Goal: Information Seeking & Learning: Learn about a topic

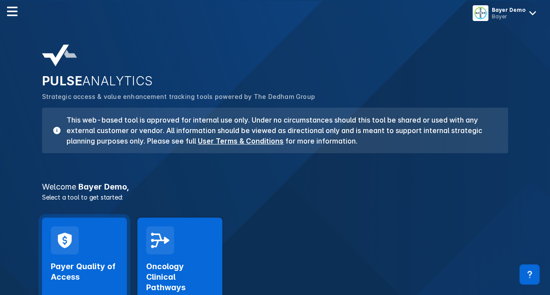
click at [85, 248] on div "Payer Quality of Access Launch Tool" at bounding box center [84, 271] width 85 height 106
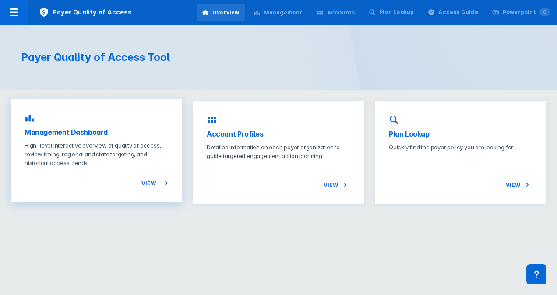
click at [123, 165] on p "High-level interactive overview of quality of access, review timing, regional a…" at bounding box center [97, 154] width 144 height 26
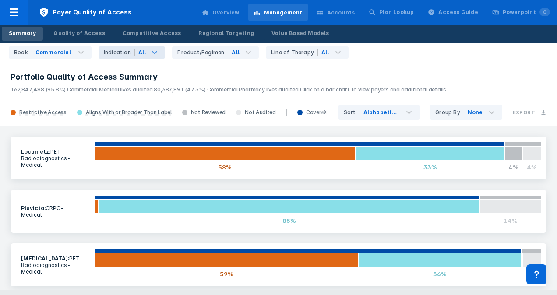
click at [149, 50] on icon at bounding box center [154, 52] width 11 height 11
click at [54, 81] on h3 "Portfolio Quality of Access Summary" at bounding box center [279, 77] width 536 height 11
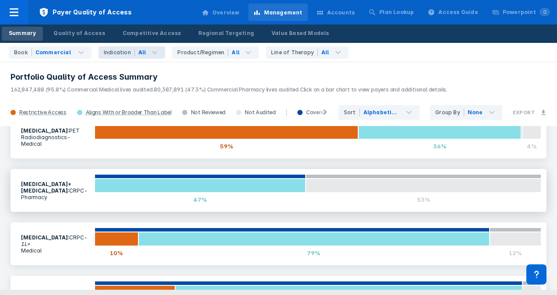
scroll to position [167, 0]
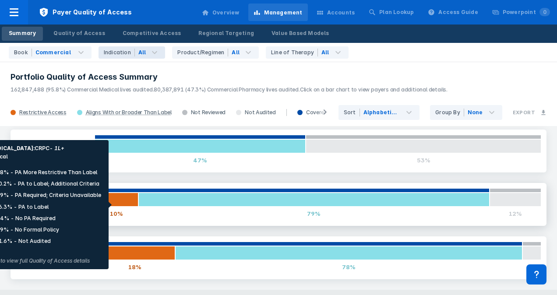
click at [115, 205] on div at bounding box center [117, 200] width 44 height 14
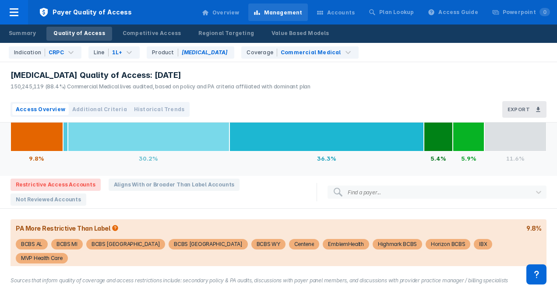
scroll to position [48, 0]
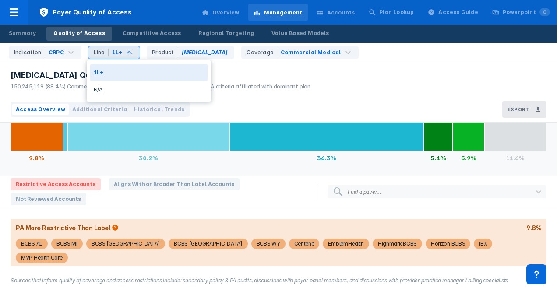
click at [118, 55] on div "1L+" at bounding box center [117, 53] width 11 height 8
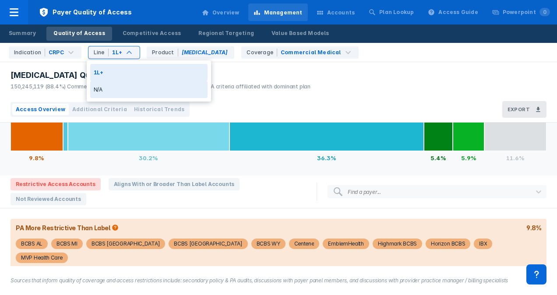
click at [118, 87] on div "N/A" at bounding box center [148, 89] width 117 height 17
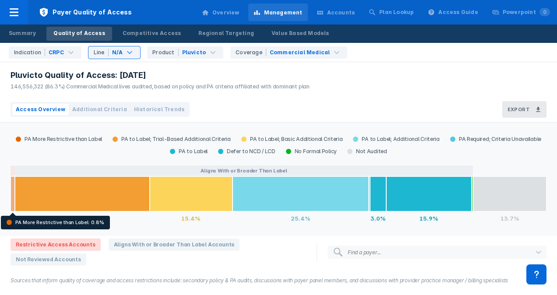
click at [11, 190] on div at bounding box center [13, 193] width 4 height 35
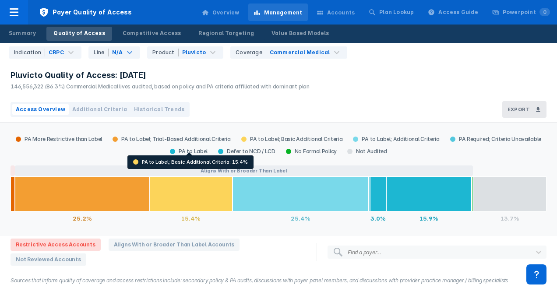
scroll to position [60, 0]
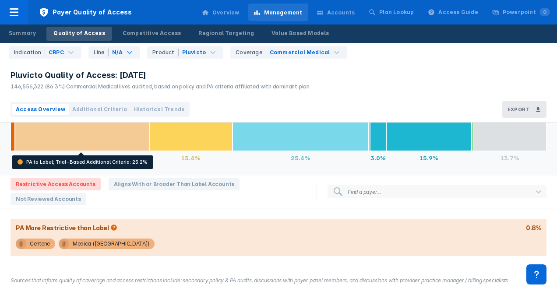
click at [98, 126] on div at bounding box center [82, 133] width 135 height 35
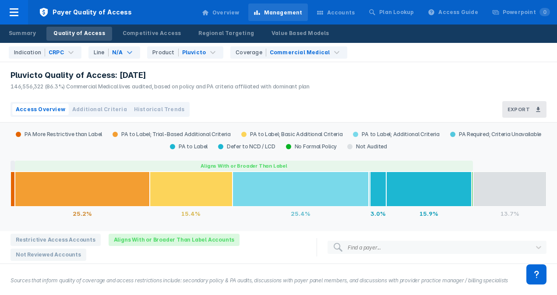
scroll to position [4, 0]
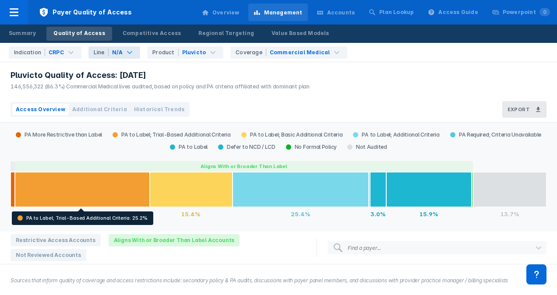
click at [118, 50] on div "N/A" at bounding box center [117, 53] width 11 height 8
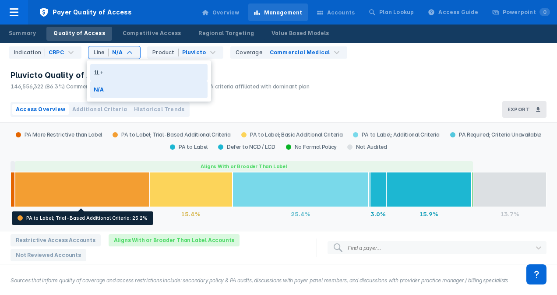
click at [123, 77] on div "1L+" at bounding box center [148, 72] width 117 height 17
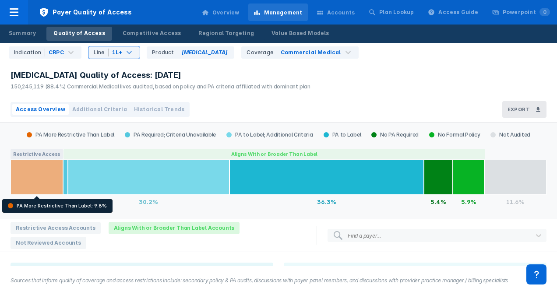
click at [42, 171] on div at bounding box center [37, 177] width 53 height 35
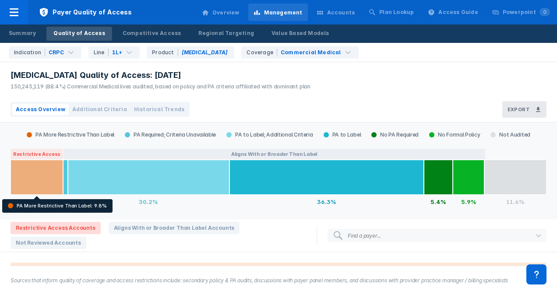
scroll to position [48, 0]
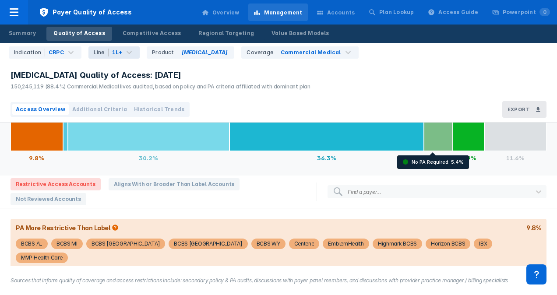
click at [425, 137] on div at bounding box center [438, 133] width 29 height 35
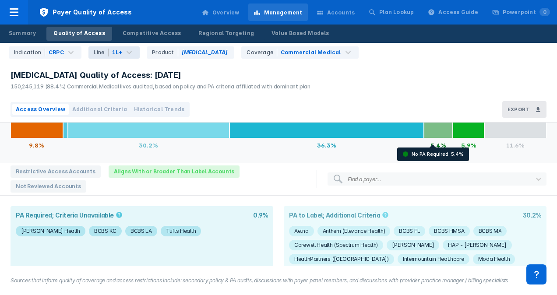
scroll to position [56, 0]
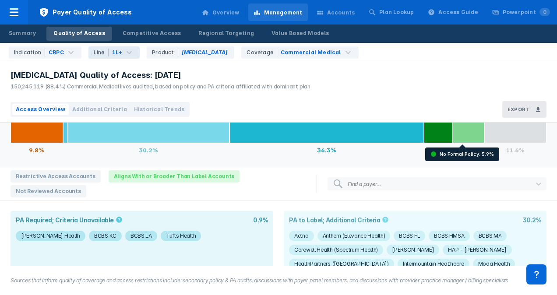
click at [465, 131] on div at bounding box center [469, 125] width 32 height 35
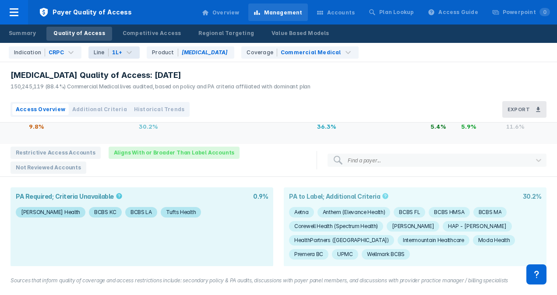
scroll to position [0, 0]
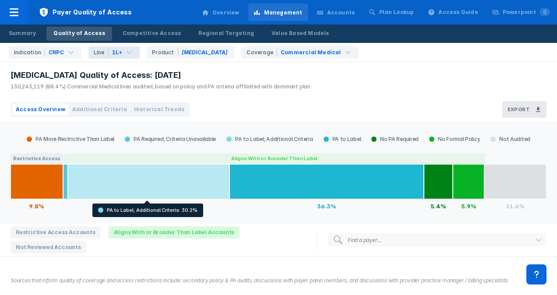
click at [180, 188] on div at bounding box center [149, 181] width 162 height 35
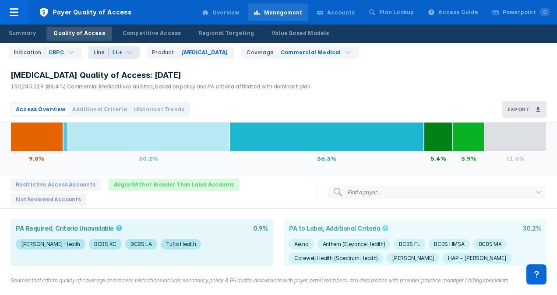
scroll to position [45, 0]
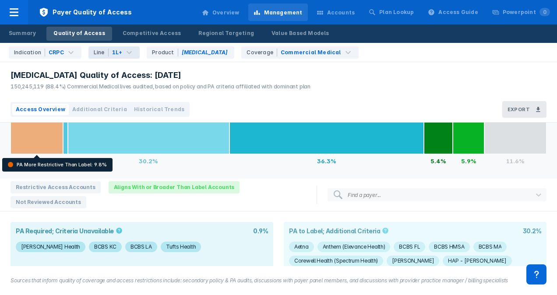
click at [25, 131] on div at bounding box center [37, 136] width 53 height 35
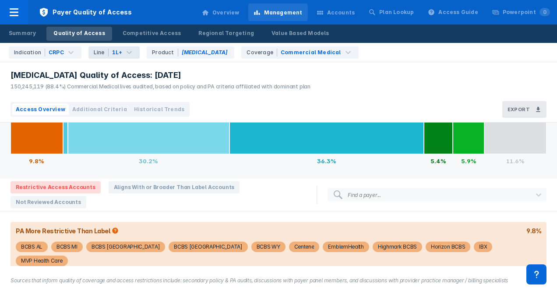
scroll to position [48, 0]
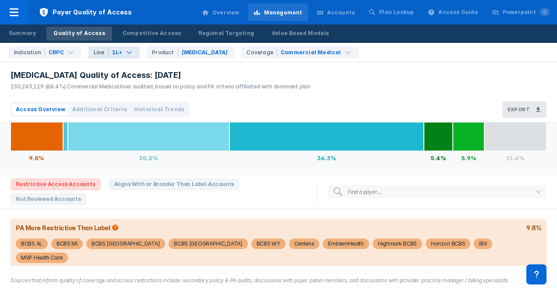
click at [116, 54] on div "1L+" at bounding box center [117, 53] width 11 height 8
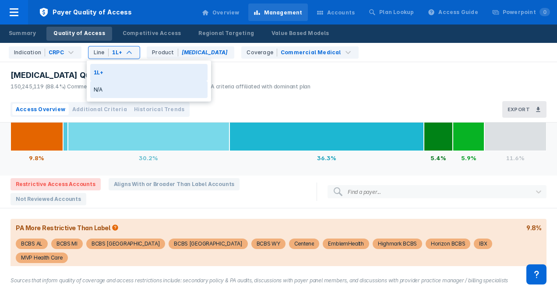
click at [120, 92] on div "N/A" at bounding box center [148, 89] width 117 height 17
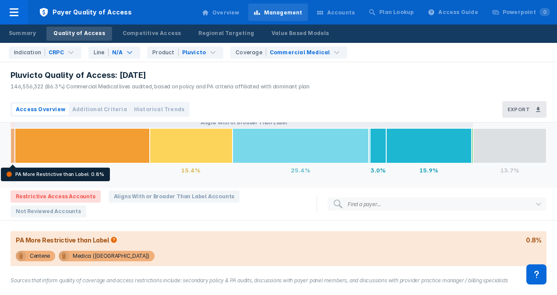
click at [14, 153] on div at bounding box center [13, 145] width 4 height 35
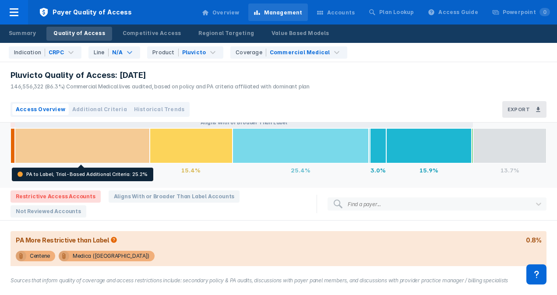
click at [74, 153] on div at bounding box center [82, 145] width 135 height 35
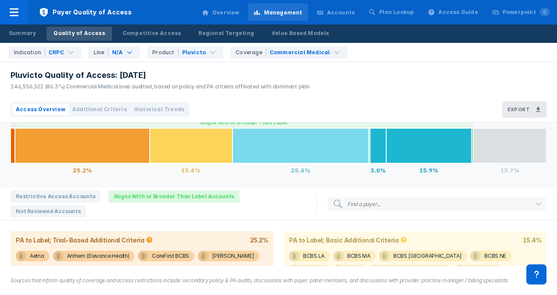
scroll to position [48, 0]
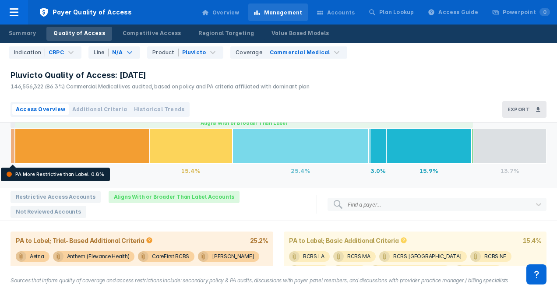
click at [12, 154] on div at bounding box center [13, 146] width 4 height 35
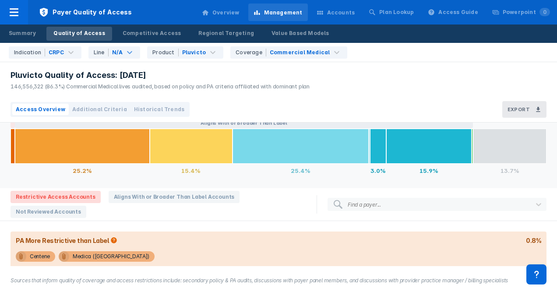
scroll to position [60, 0]
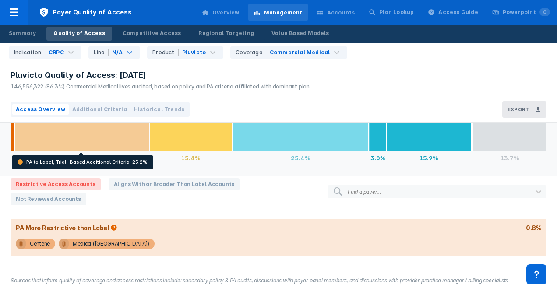
click at [72, 139] on div at bounding box center [82, 133] width 135 height 35
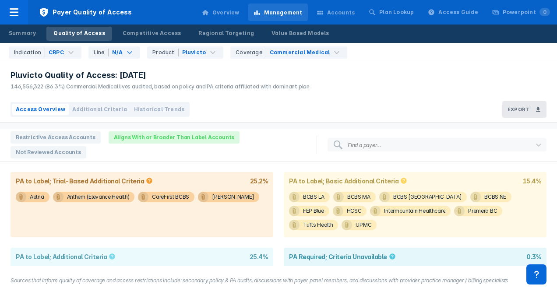
scroll to position [108, 0]
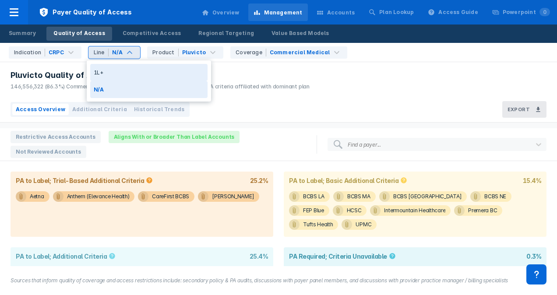
click at [117, 50] on div "N/A" at bounding box center [117, 53] width 11 height 8
click at [126, 74] on div "1L+" at bounding box center [148, 72] width 117 height 17
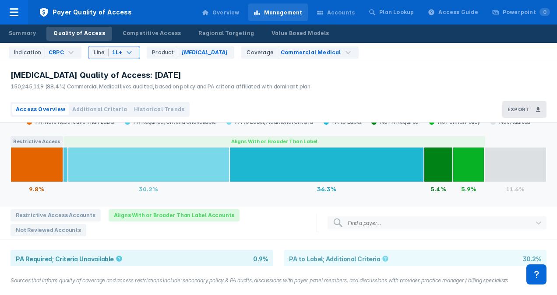
scroll to position [8, 0]
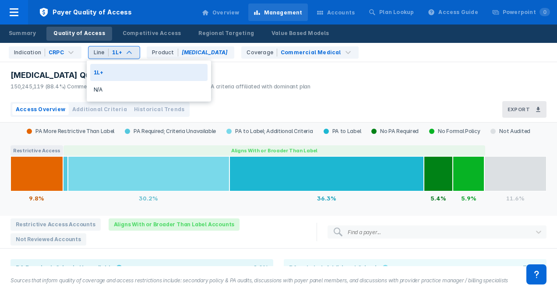
click at [117, 56] on div "1L+" at bounding box center [117, 53] width 11 height 8
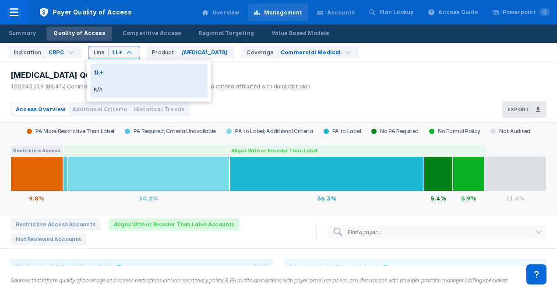
click at [130, 86] on div "N/A" at bounding box center [148, 89] width 117 height 17
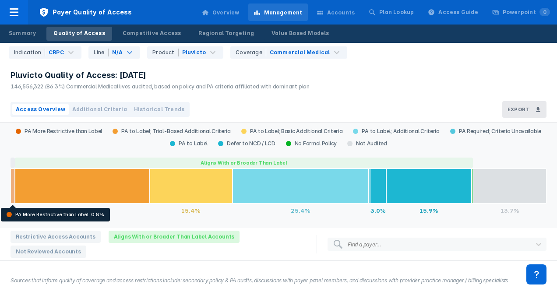
click at [13, 174] on div at bounding box center [13, 186] width 4 height 35
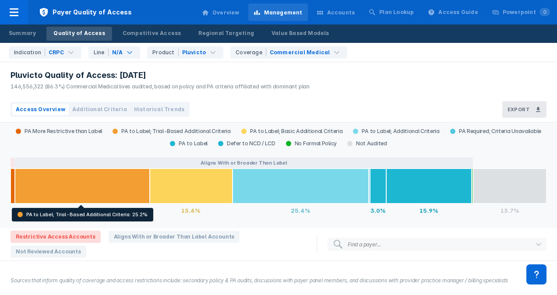
scroll to position [60, 0]
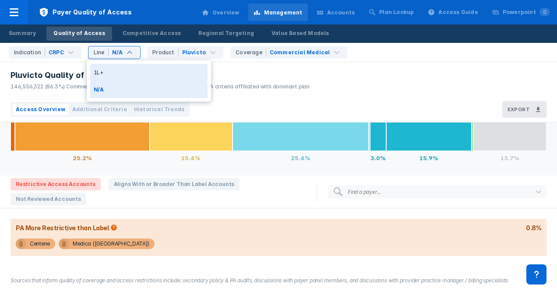
click at [124, 69] on div "1L+" at bounding box center [148, 72] width 117 height 17
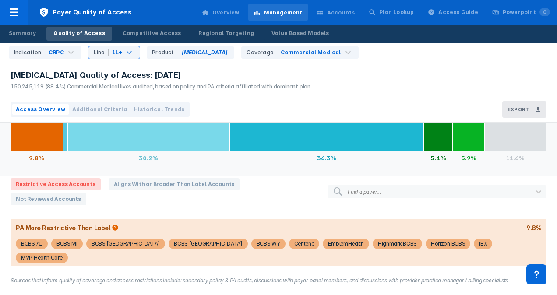
click at [408, 196] on div "Find a payer..." at bounding box center [436, 191] width 187 height 13
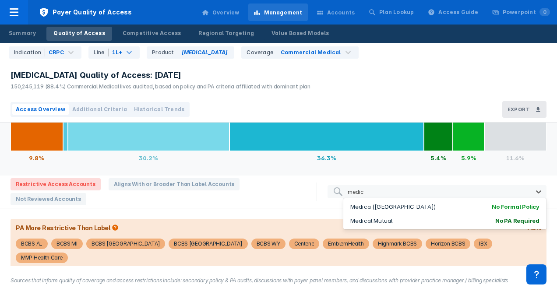
type input "medic"
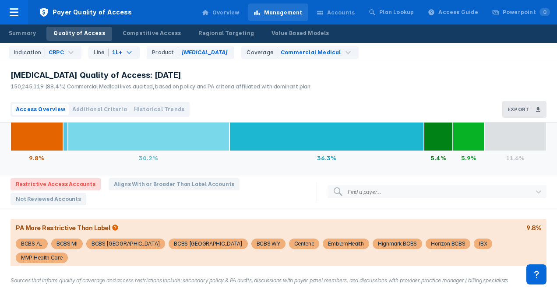
click at [286, 197] on div "Restrictive Access Accounts Aligns With or Broader Than Label Accounts Not Revi…" at bounding box center [158, 191] width 301 height 27
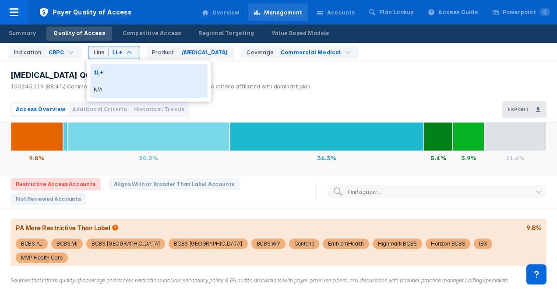
click at [285, 119] on div "Access Overview Additional Criteria Historical Trends Export" at bounding box center [278, 110] width 557 height 26
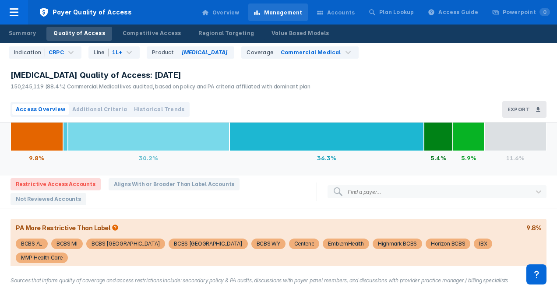
scroll to position [0, 0]
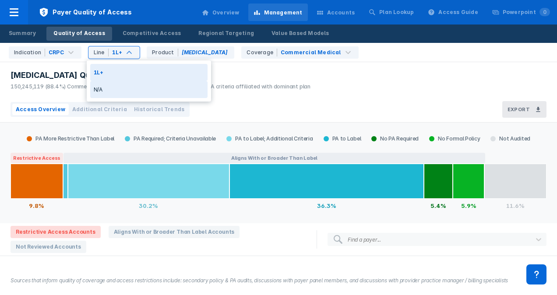
click at [283, 93] on div "[MEDICAL_DATA] Quality of Access: [DATE] 150,245,119 (88.4%) Commercial Medical…" at bounding box center [158, 79] width 317 height 35
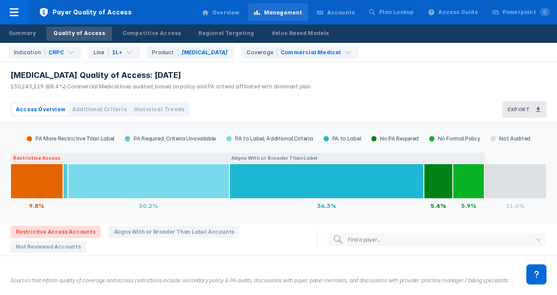
scroll to position [48, 0]
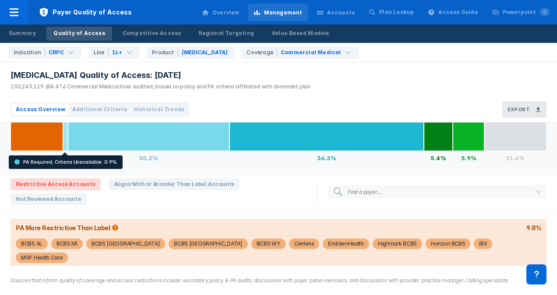
click at [66, 138] on div at bounding box center [65, 133] width 5 height 35
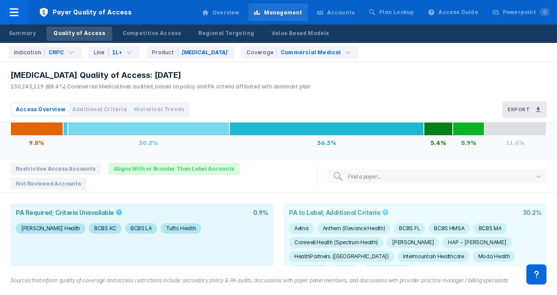
scroll to position [70, 0]
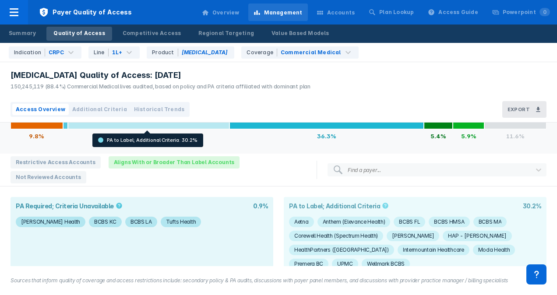
click at [133, 128] on div at bounding box center [149, 111] width 162 height 35
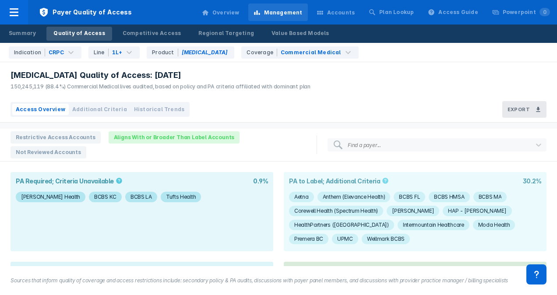
scroll to position [95, 0]
click at [88, 107] on span "Additional Criteria" at bounding box center [99, 110] width 55 height 8
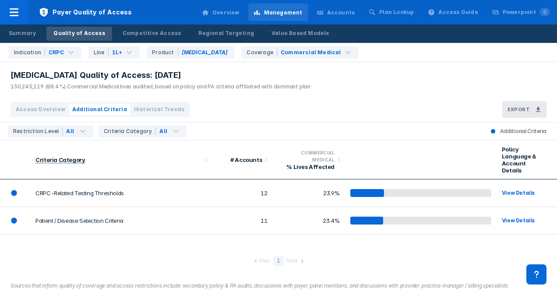
click at [36, 111] on span "Access Overview" at bounding box center [40, 110] width 49 height 8
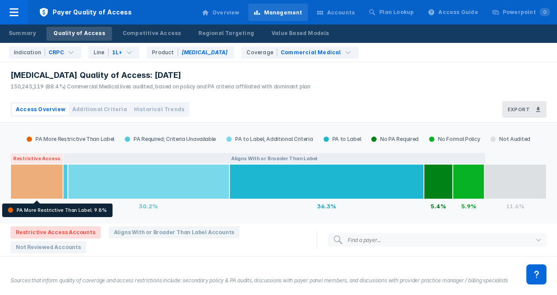
click at [42, 178] on div at bounding box center [37, 181] width 53 height 35
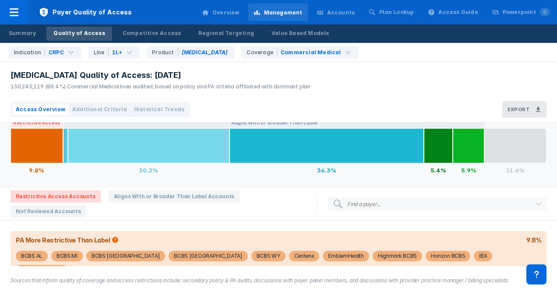
scroll to position [46, 0]
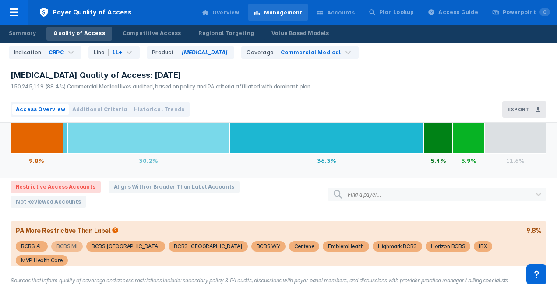
click at [66, 245] on div "BCBS MI" at bounding box center [66, 246] width 21 height 11
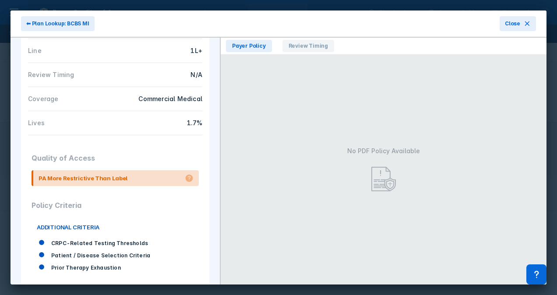
scroll to position [128, 0]
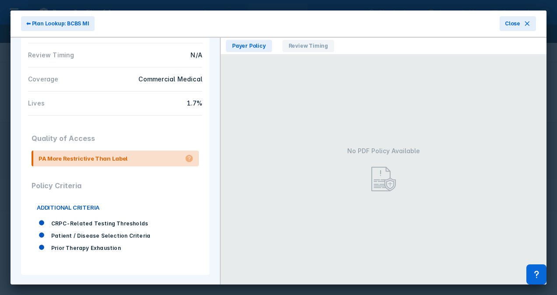
click at [174, 227] on div "CRPC-Related Testing Thresholds" at bounding box center [113, 223] width 162 height 12
click at [295, 46] on span "Review Timing" at bounding box center [308, 46] width 52 height 12
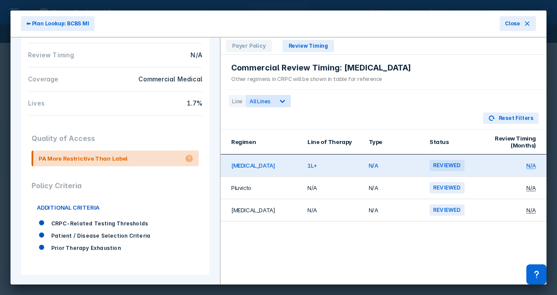
click at [448, 209] on div "Reviewed" at bounding box center [447, 209] width 35 height 11
click at [238, 47] on span "Payer Policy" at bounding box center [249, 46] width 46 height 12
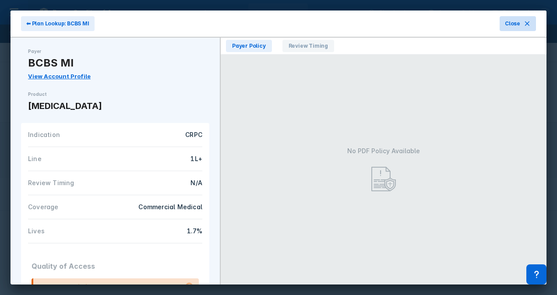
click at [517, 24] on span "Close" at bounding box center [512, 24] width 15 height 8
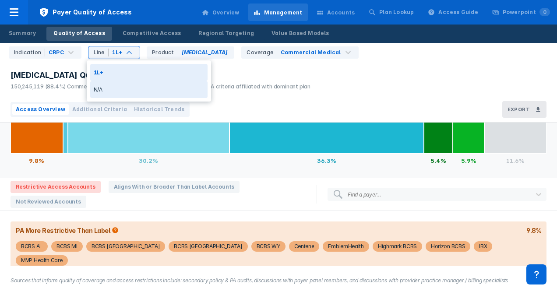
click at [120, 87] on div "N/A" at bounding box center [148, 89] width 117 height 17
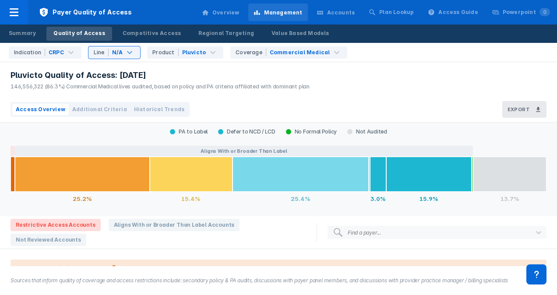
scroll to position [19, 0]
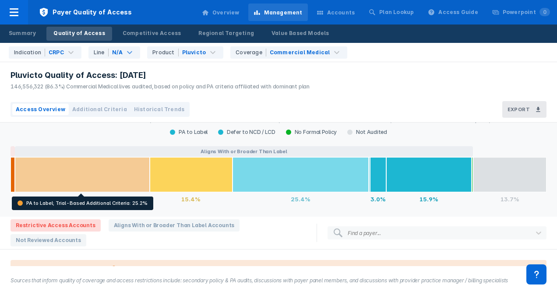
click at [88, 169] on div at bounding box center [82, 174] width 135 height 35
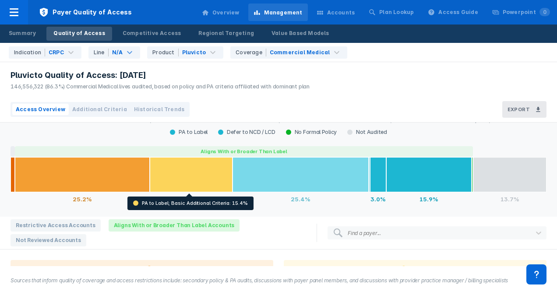
scroll to position [167, 0]
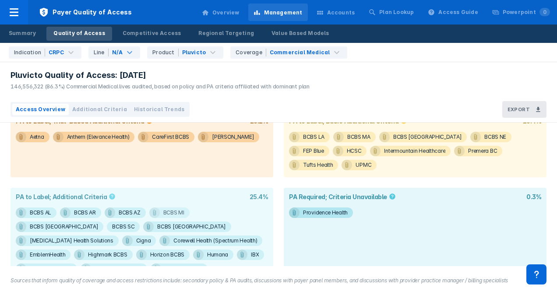
click at [172, 211] on div "BCBS MI" at bounding box center [173, 213] width 21 height 11
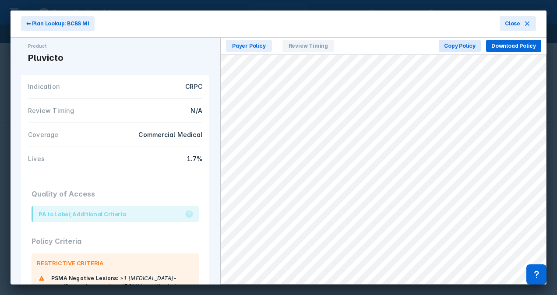
scroll to position [48, 0]
click at [516, 21] on span "Close" at bounding box center [512, 24] width 15 height 8
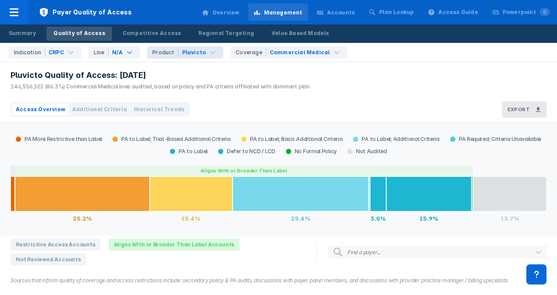
click at [199, 54] on div "Pluvicto" at bounding box center [194, 53] width 24 height 8
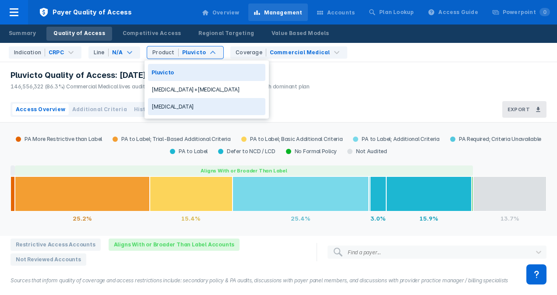
click at [180, 108] on div "[MEDICAL_DATA]" at bounding box center [206, 106] width 117 height 17
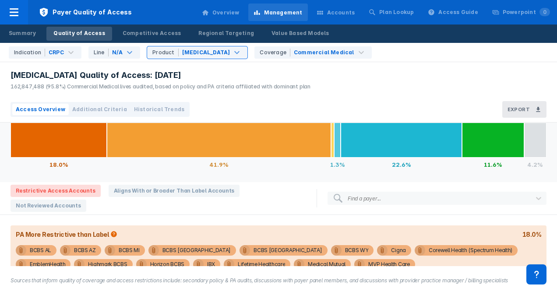
scroll to position [74, 0]
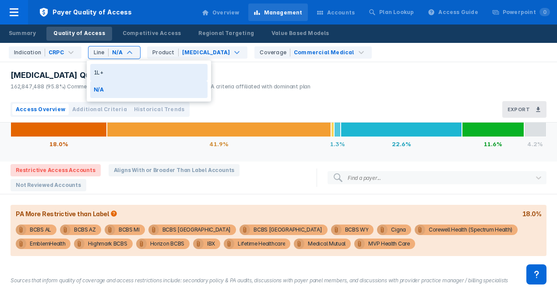
click at [116, 73] on div "1L+" at bounding box center [148, 72] width 117 height 17
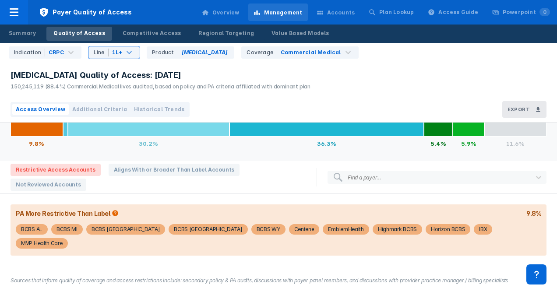
scroll to position [48, 0]
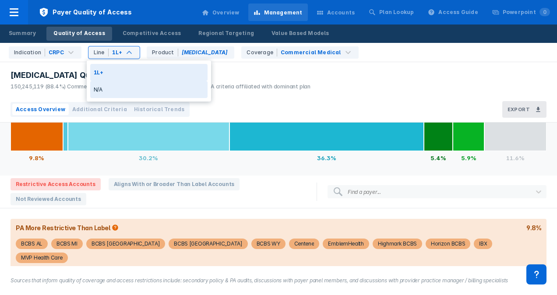
click at [116, 91] on div "N/A" at bounding box center [148, 89] width 117 height 17
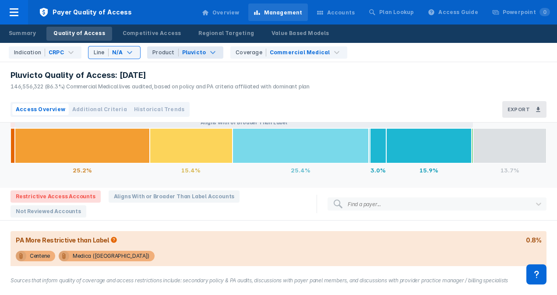
click at [190, 52] on div "Pluvicto" at bounding box center [194, 53] width 24 height 8
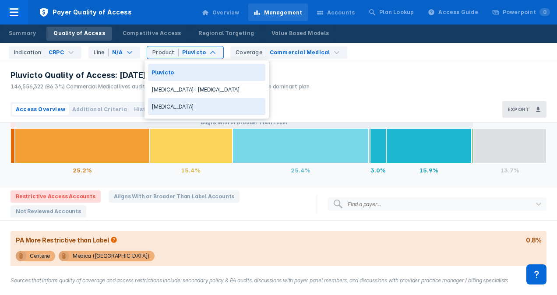
click at [175, 104] on div "[MEDICAL_DATA]" at bounding box center [206, 106] width 117 height 17
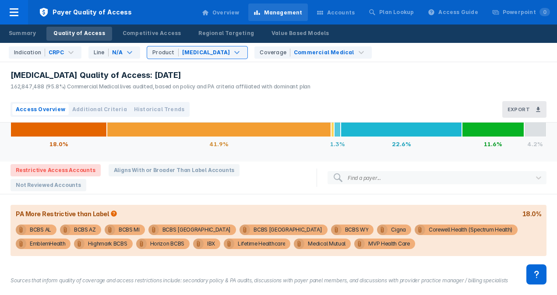
scroll to position [74, 0]
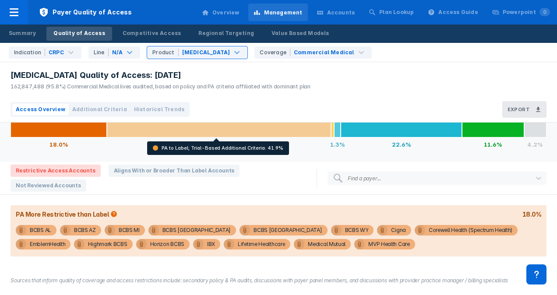
click at [200, 128] on div at bounding box center [219, 119] width 224 height 35
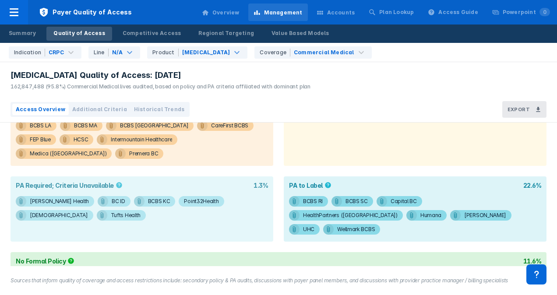
scroll to position [211, 0]
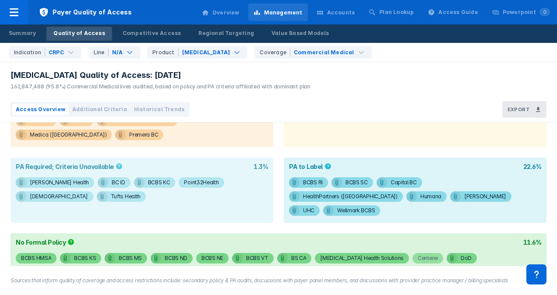
click at [418, 253] on div "Centene" at bounding box center [428, 258] width 20 height 11
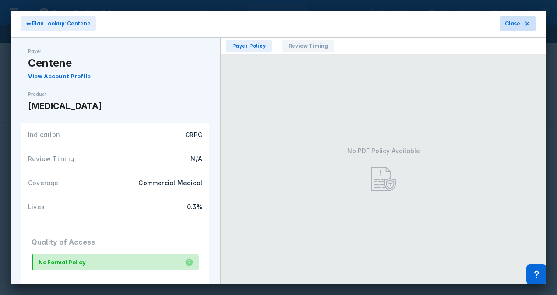
click at [520, 26] on button "Close" at bounding box center [518, 23] width 36 height 15
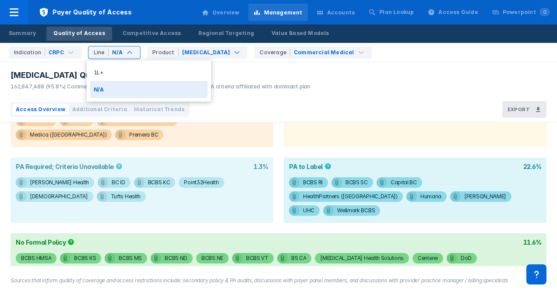
click at [262, 92] on div "[MEDICAL_DATA] Quality of Access: [DATE] 162,847,488 (95.8%) Commercial Medical…" at bounding box center [158, 79] width 317 height 35
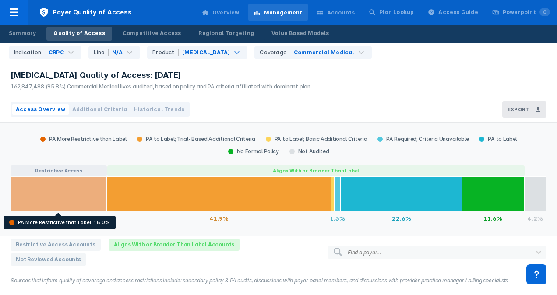
click at [46, 187] on div at bounding box center [59, 193] width 96 height 35
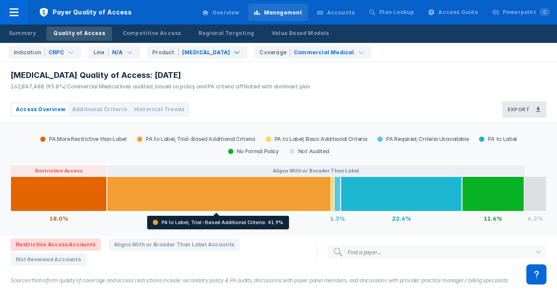
scroll to position [74, 0]
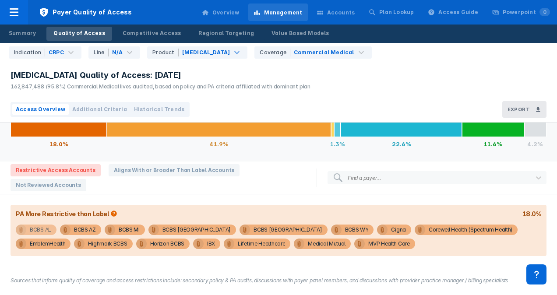
click at [36, 231] on div "BCBS AL" at bounding box center [40, 230] width 21 height 11
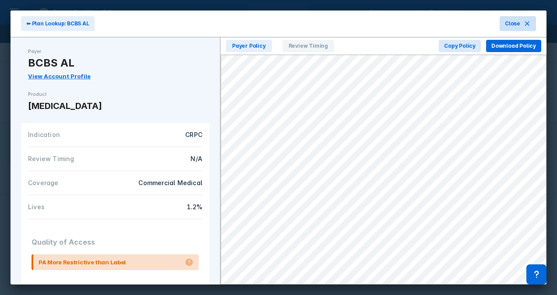
click at [520, 24] on button "Close" at bounding box center [518, 23] width 36 height 15
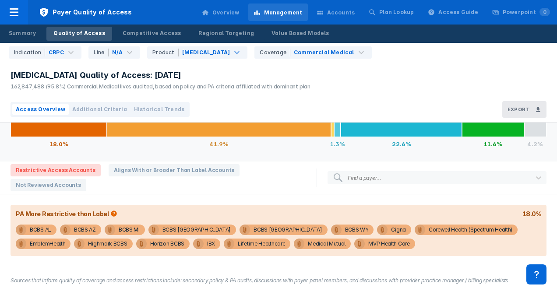
click at [257, 121] on div "Access Overview Additional Criteria Historical Trends Export" at bounding box center [278, 110] width 557 height 26
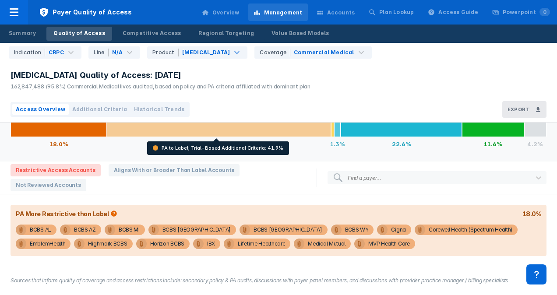
click at [251, 125] on div at bounding box center [219, 119] width 224 height 35
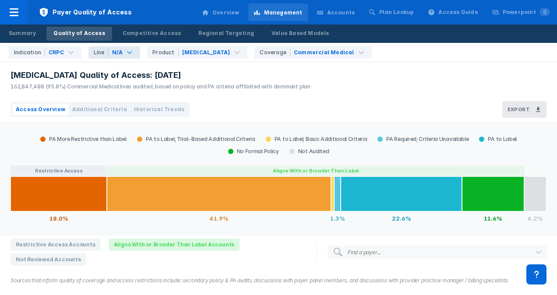
click at [119, 52] on div "N/A" at bounding box center [117, 53] width 11 height 8
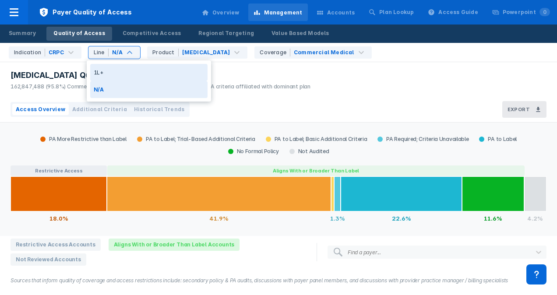
click at [123, 75] on div "1L+" at bounding box center [148, 72] width 117 height 17
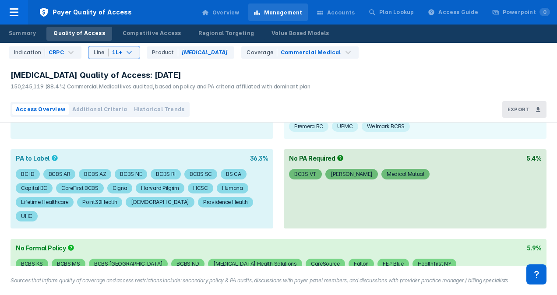
scroll to position [207, 0]
click at [119, 51] on div "1L+" at bounding box center [117, 53] width 11 height 8
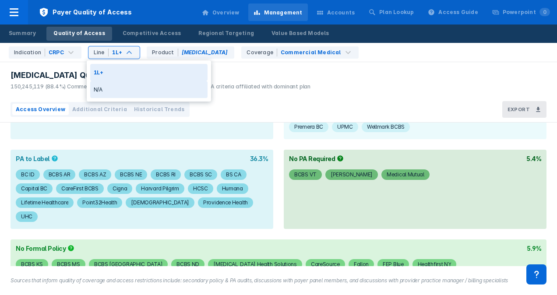
click at [130, 95] on div "N/A" at bounding box center [148, 89] width 117 height 17
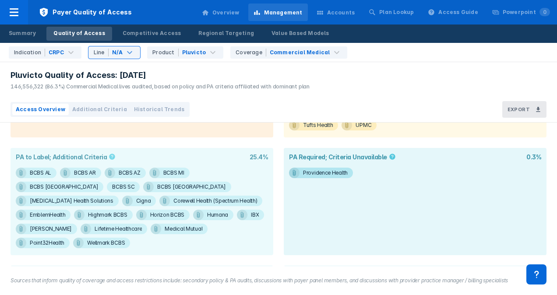
scroll to position [219, 0]
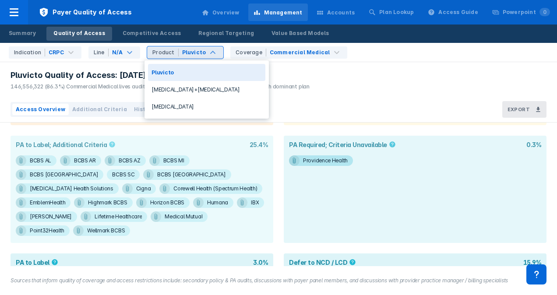
click at [193, 55] on div "Pluvicto" at bounding box center [194, 53] width 24 height 8
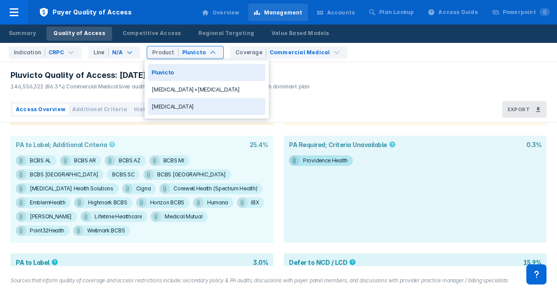
click at [180, 104] on div "[MEDICAL_DATA]" at bounding box center [206, 106] width 117 height 17
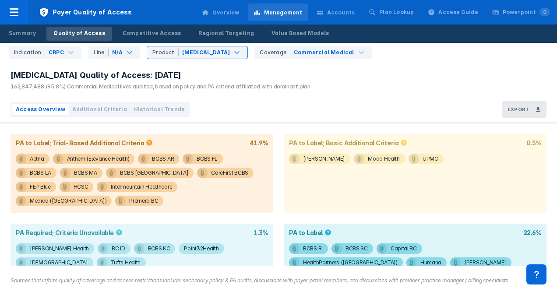
scroll to position [146, 0]
